Goal: Transaction & Acquisition: Book appointment/travel/reservation

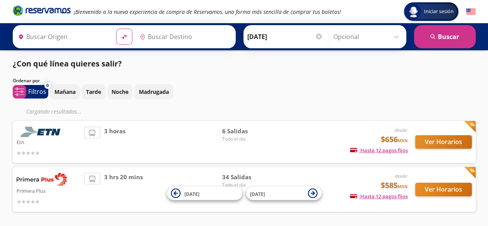
type input "Santiago de Querétaro, [GEOGRAPHIC_DATA]"
type input "[GEOGRAPHIC_DATA][PERSON_NAME] ([GEOGRAPHIC_DATA]), [GEOGRAPHIC_DATA]"
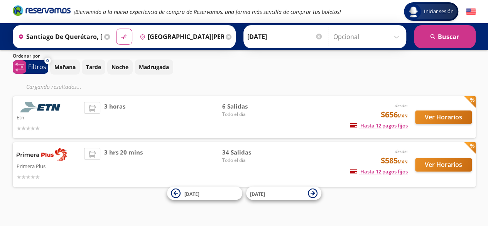
scroll to position [28, 0]
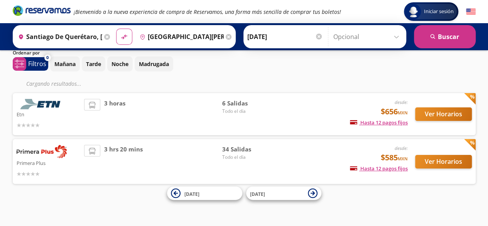
click at [233, 149] on span "34 Salidas" at bounding box center [249, 149] width 54 height 9
click at [450, 113] on button "Ver Horarios" at bounding box center [443, 114] width 57 height 14
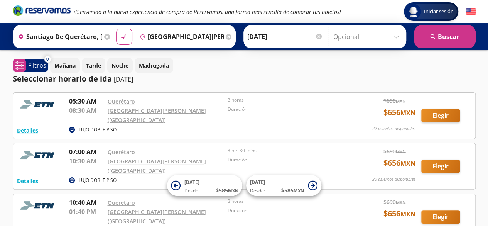
scroll to position [12, 0]
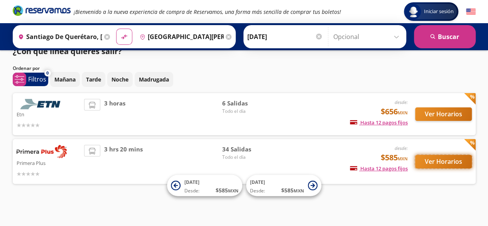
click at [448, 165] on button "Ver Horarios" at bounding box center [443, 162] width 57 height 14
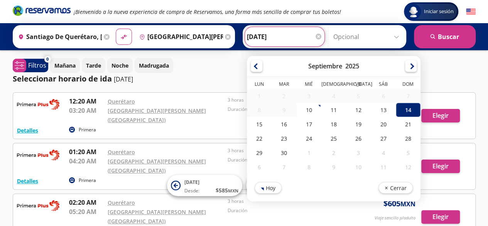
click at [283, 31] on input "[DATE]" at bounding box center [285, 36] width 76 height 19
click at [254, 121] on div "15" at bounding box center [259, 124] width 25 height 14
type input "[DATE]"
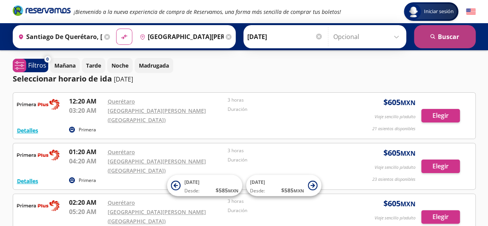
click at [471, 30] on button "search [GEOGRAPHIC_DATA]" at bounding box center [445, 36] width 62 height 23
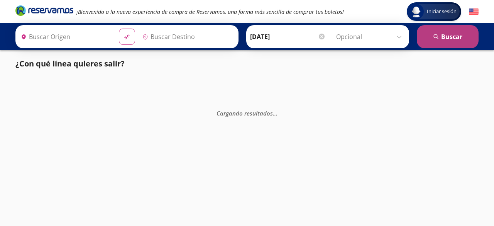
type input "[GEOGRAPHIC_DATA][PERSON_NAME] ([GEOGRAPHIC_DATA]), [GEOGRAPHIC_DATA]"
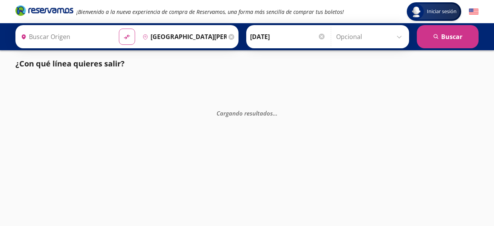
type input "Santiago de Querétaro, [GEOGRAPHIC_DATA]"
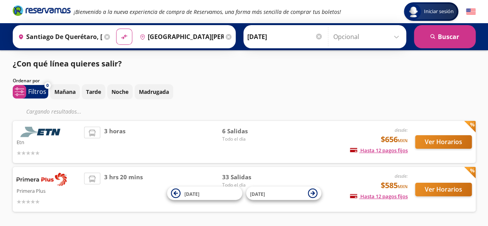
scroll to position [28, 0]
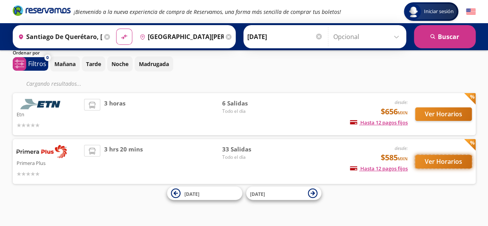
click at [420, 164] on button "Ver Horarios" at bounding box center [443, 162] width 57 height 14
